Goal: Check status: Check status

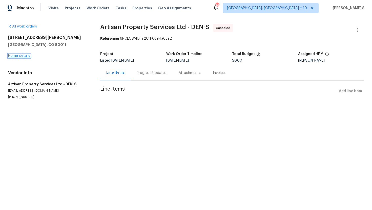
click at [20, 56] on link "Home details" at bounding box center [19, 56] width 22 height 4
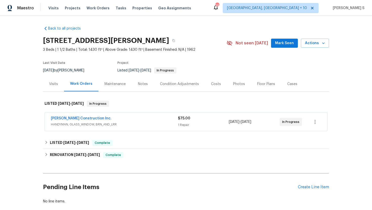
scroll to position [5, 0]
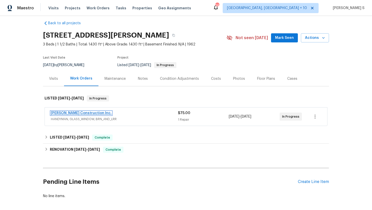
click at [75, 113] on link "[PERSON_NAME] Construction Inc." at bounding box center [81, 114] width 61 height 4
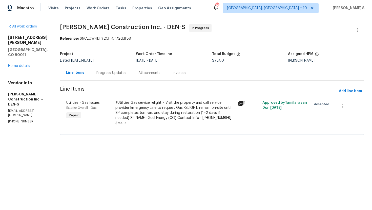
click at [122, 70] on div "Progress Updates" at bounding box center [111, 73] width 42 height 15
